Goal: Information Seeking & Learning: Find contact information

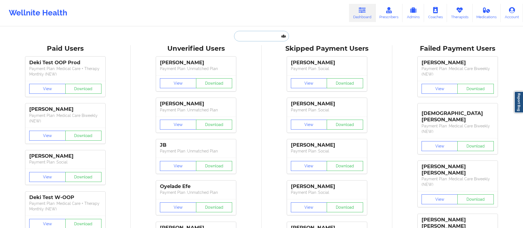
click at [261, 40] on input "text" at bounding box center [261, 36] width 55 height 10
paste input "[PERSON_NAME]"
type input "[PERSON_NAME]"
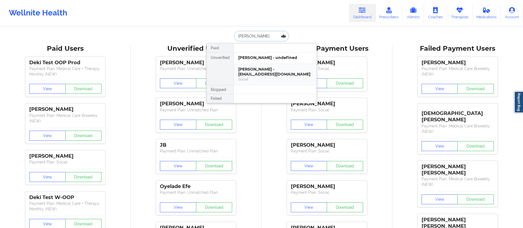
click at [250, 77] on div "[PERSON_NAME] - [EMAIL_ADDRESS][DOMAIN_NAME]" at bounding box center [275, 72] width 74 height 10
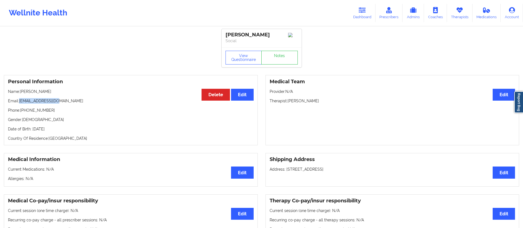
drag, startPoint x: 19, startPoint y: 103, endPoint x: 49, endPoint y: 102, distance: 30.0
click at [66, 98] on div "Personal Information Edit Delete Name: [PERSON_NAME] Email: [EMAIL_ADDRESS][DOM…" at bounding box center [131, 110] width 254 height 70
click at [45, 102] on p "Email: [EMAIL_ADDRESS][DOMAIN_NAME]" at bounding box center [130, 101] width 245 height 6
drag, startPoint x: 20, startPoint y: 102, endPoint x: 66, endPoint y: 101, distance: 46.6
click at [66, 101] on p "Email: [EMAIL_ADDRESS][DOMAIN_NAME]" at bounding box center [130, 101] width 245 height 6
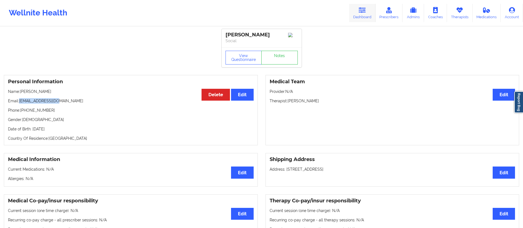
click at [359, 13] on link "Dashboard" at bounding box center [362, 13] width 26 height 18
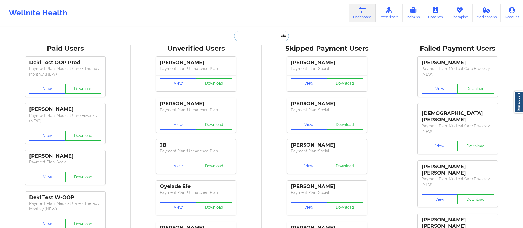
click at [268, 37] on input "text" at bounding box center [261, 36] width 55 height 10
paste input "[PERSON_NAME]"
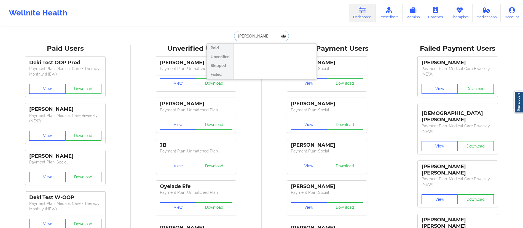
click at [242, 37] on input "[PERSON_NAME]" at bounding box center [261, 36] width 55 height 10
click at [251, 37] on input "[PERSON_NAME]" at bounding box center [261, 36] width 55 height 10
type input "[PERSON_NAME]"
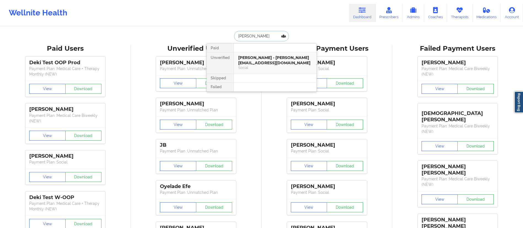
click at [259, 64] on div "[PERSON_NAME] - [PERSON_NAME][EMAIL_ADDRESS][DOMAIN_NAME]" at bounding box center [275, 60] width 74 height 10
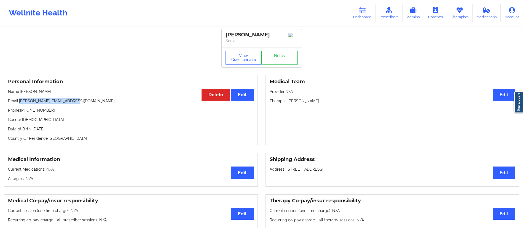
drag, startPoint x: 18, startPoint y: 102, endPoint x: 94, endPoint y: 99, distance: 75.8
click at [94, 99] on div "Personal Information Edit Delete Name: [PERSON_NAME] Email: [PERSON_NAME][EMAIL…" at bounding box center [131, 110] width 254 height 70
click at [60, 106] on div "Personal Information Edit Delete Name: [PERSON_NAME] Email: [PERSON_NAME][EMAIL…" at bounding box center [131, 110] width 254 height 70
drag, startPoint x: 19, startPoint y: 101, endPoint x: 104, endPoint y: 101, distance: 85.1
click at [104, 101] on p "Email: [PERSON_NAME][EMAIL_ADDRESS][DOMAIN_NAME]" at bounding box center [130, 101] width 245 height 6
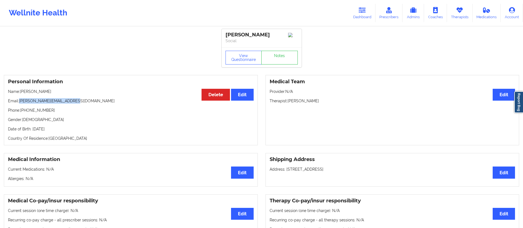
click at [97, 104] on p "Email: [PERSON_NAME][EMAIL_ADDRESS][DOMAIN_NAME]" at bounding box center [130, 101] width 245 height 6
drag, startPoint x: 78, startPoint y: 99, endPoint x: 20, endPoint y: 101, distance: 58.2
click at [20, 101] on div "Personal Information Edit Delete Name: [PERSON_NAME] Email: [PERSON_NAME][EMAIL…" at bounding box center [131, 110] width 254 height 70
copy p "[PERSON_NAME][EMAIL_ADDRESS][DOMAIN_NAME]"
